Goal: Task Accomplishment & Management: Use online tool/utility

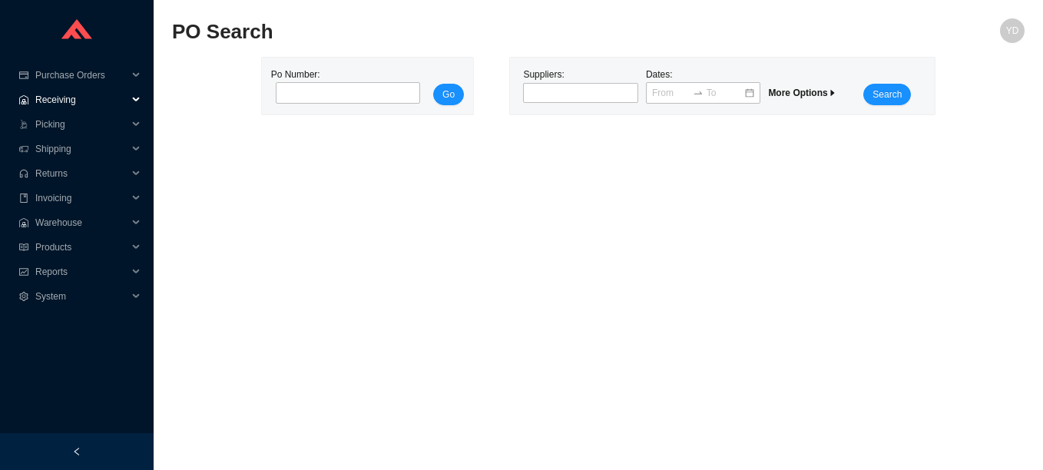
click at [63, 98] on span "Receiving" at bounding box center [81, 100] width 92 height 25
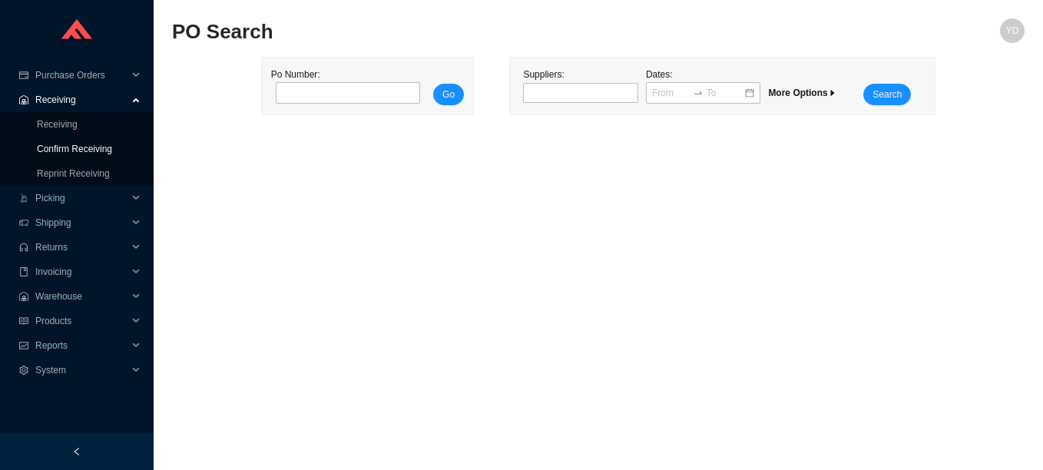
click at [83, 150] on link "Confirm Receiving" at bounding box center [74, 149] width 75 height 11
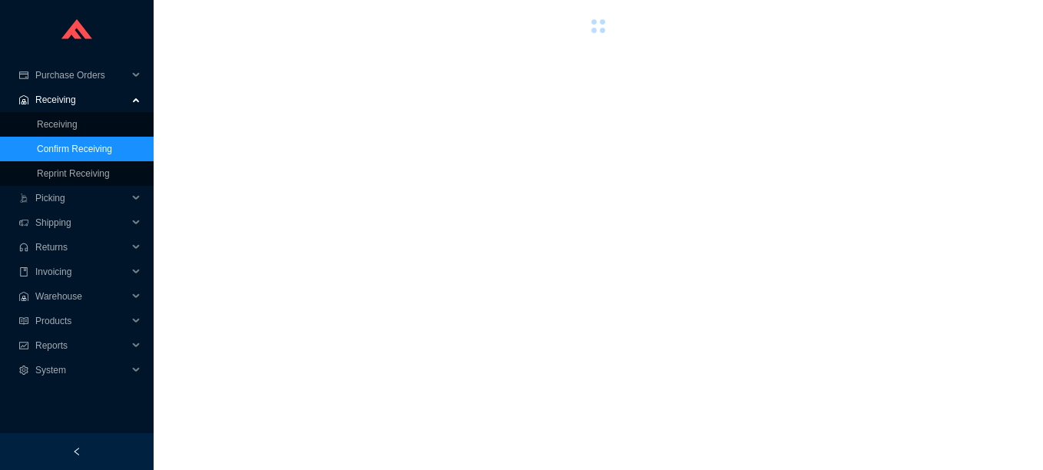
click at [83, 150] on link "Confirm Receiving" at bounding box center [74, 149] width 75 height 11
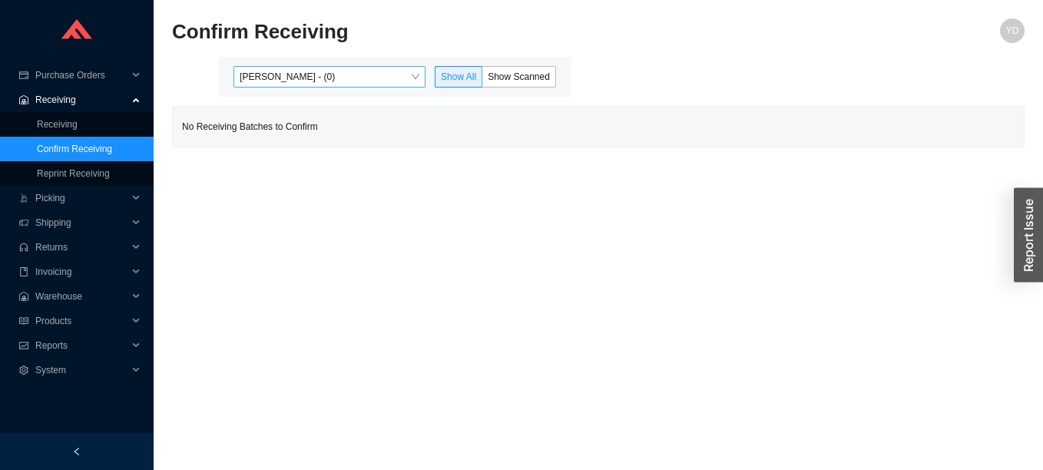
click at [369, 78] on span "[PERSON_NAME] - (0)" at bounding box center [330, 77] width 180 height 20
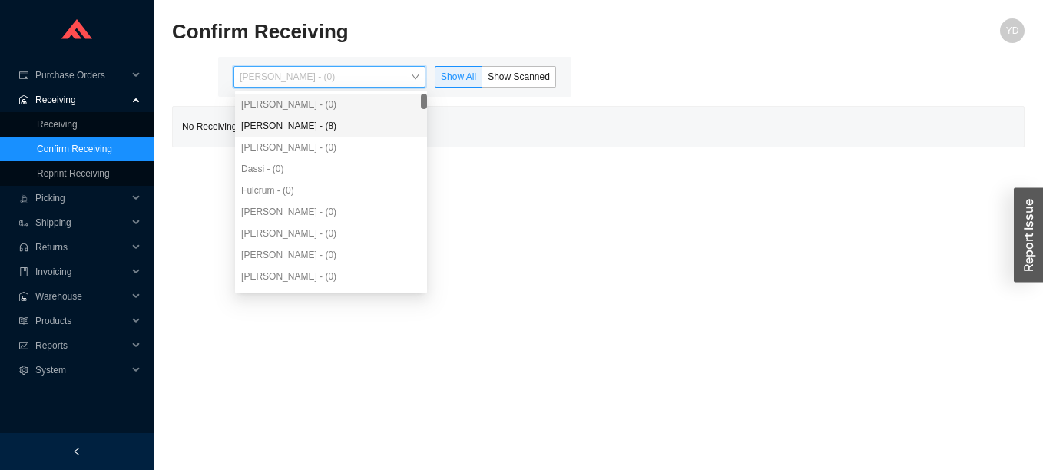
click at [349, 129] on div "[PERSON_NAME] - (8)" at bounding box center [331, 126] width 180 height 14
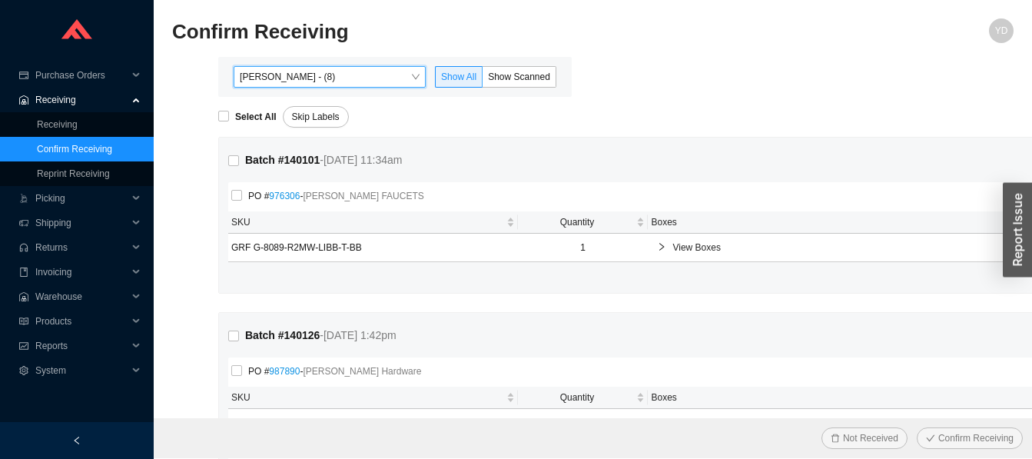
click at [389, 79] on span "[PERSON_NAME] - (8)" at bounding box center [330, 77] width 180 height 20
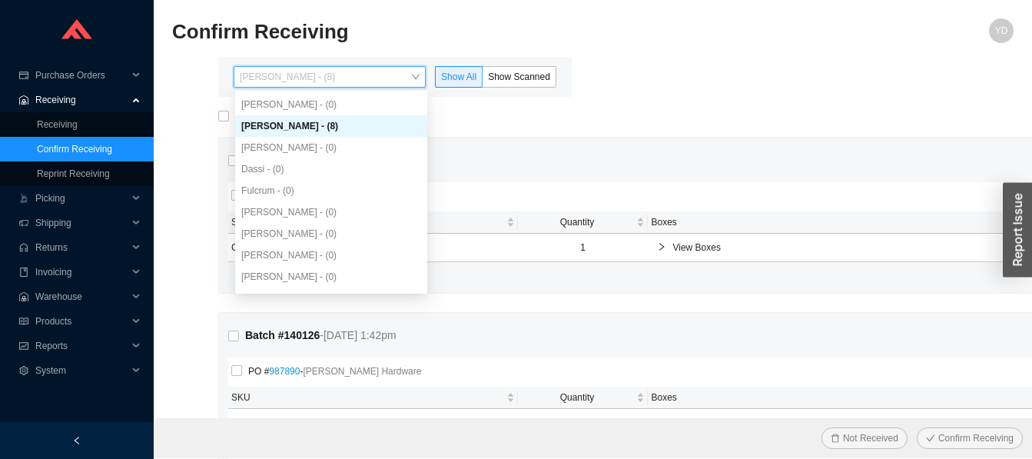
click at [422, 102] on div "[PERSON_NAME] - (0)" at bounding box center [331, 105] width 192 height 22
click at [417, 101] on div "[PERSON_NAME] - (0)" at bounding box center [331, 105] width 180 height 14
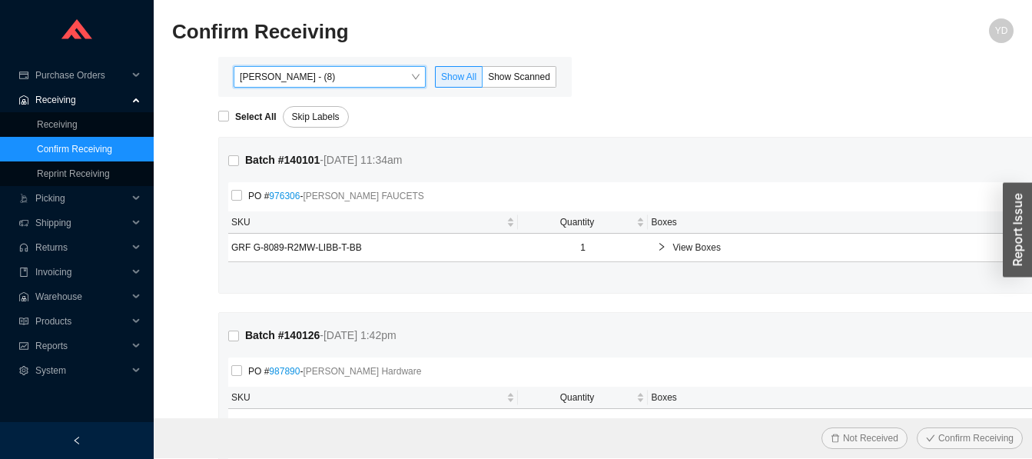
click at [402, 79] on span "[PERSON_NAME] - (8)" at bounding box center [330, 77] width 180 height 20
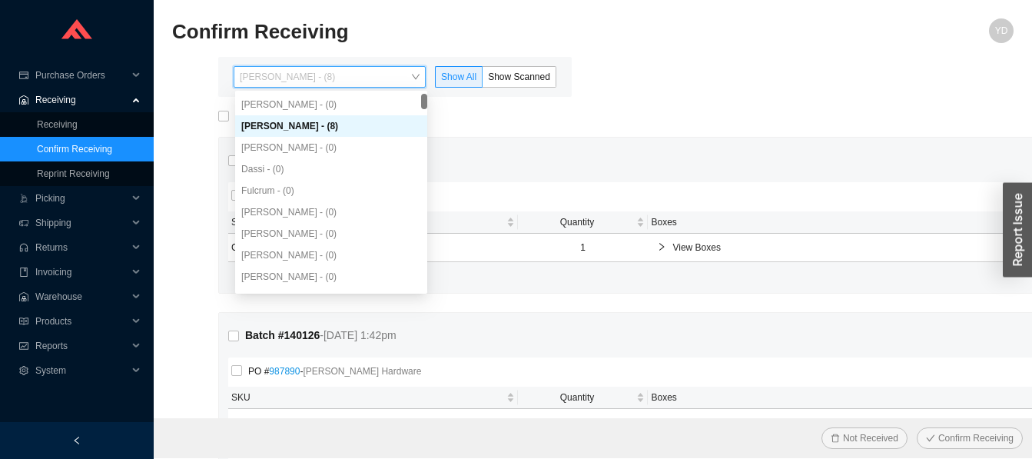
drag, startPoint x: 423, startPoint y: 99, endPoint x: 438, endPoint y: 89, distance: 17.7
click at [438, 89] on body "Purchase Orders .warehouse_svg__a{fill:none;stroke:currentColor;stroke-linecap:…" at bounding box center [516, 229] width 1032 height 459
click at [412, 78] on span "[PERSON_NAME] - (8)" at bounding box center [330, 77] width 180 height 20
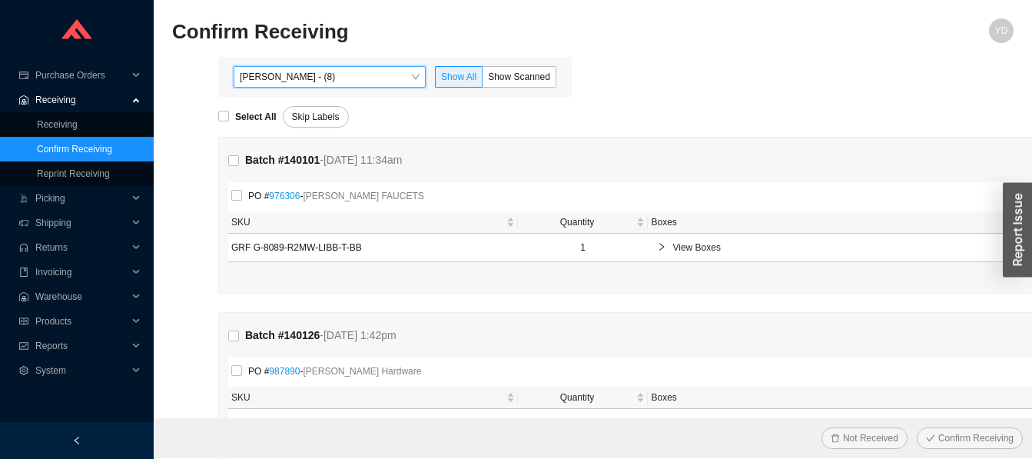
click at [567, 91] on div "[PERSON_NAME] - (8) [PERSON_NAME] - (8) Show All Show Scanned" at bounding box center [394, 77] width 353 height 40
click at [91, 154] on link "Confirm Receiving" at bounding box center [74, 149] width 75 height 11
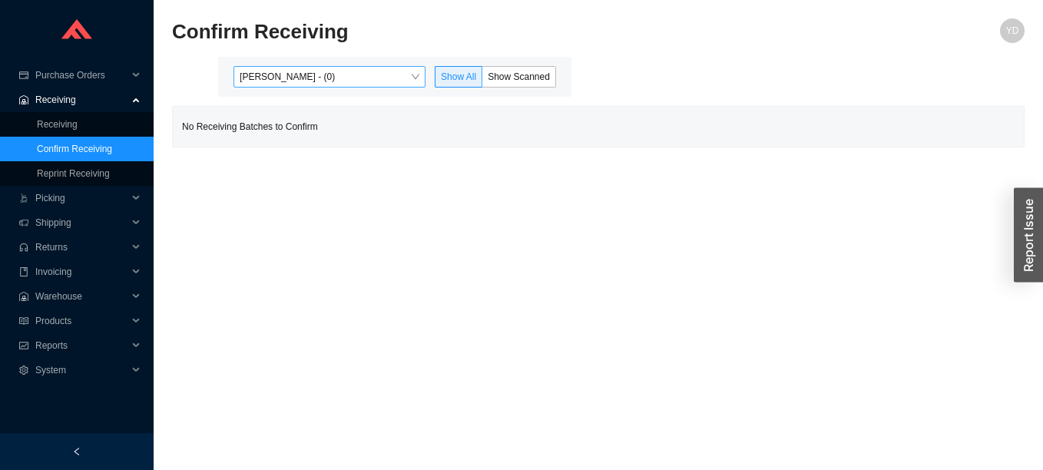
click at [409, 74] on span "[PERSON_NAME] - (0)" at bounding box center [330, 77] width 180 height 20
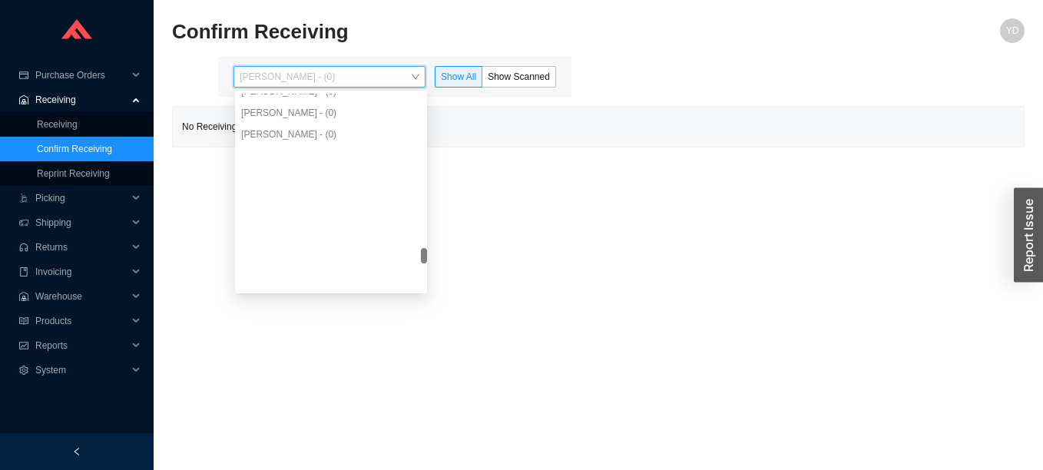
scroll to position [2857, 0]
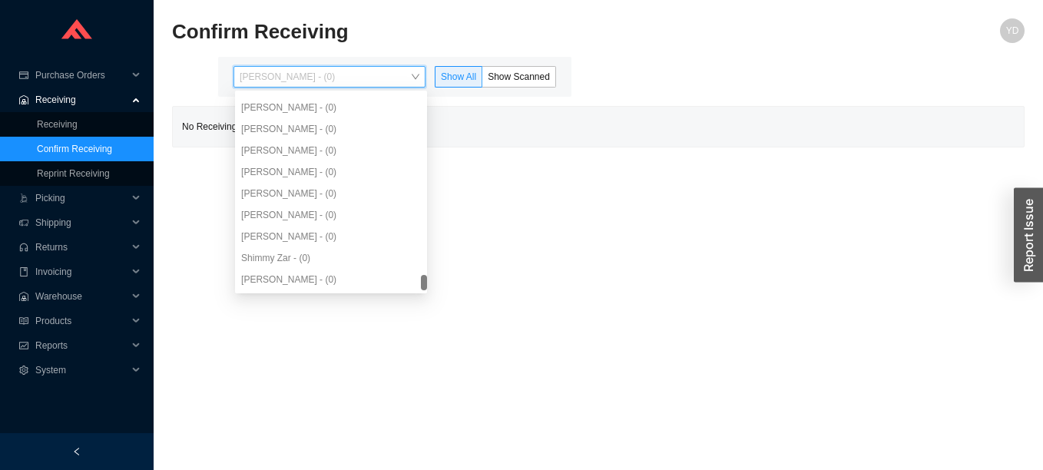
drag, startPoint x: 422, startPoint y: 107, endPoint x: 424, endPoint y: 307, distance: 200.5
click at [424, 307] on body "Purchase Orders .warehouse_svg__a{fill:none;stroke:currentColor;stroke-linecap:…" at bounding box center [521, 235] width 1043 height 470
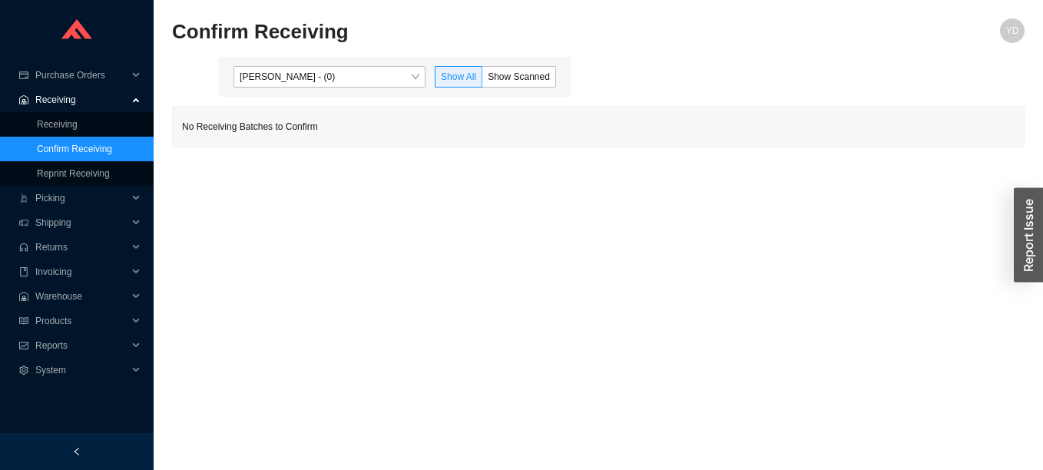
click at [672, 86] on main "[PERSON_NAME] - (0) Show All Show Scanned No Receiving Batches to Confirm" at bounding box center [598, 102] width 853 height 91
